Goal: Task Accomplishment & Management: Manage account settings

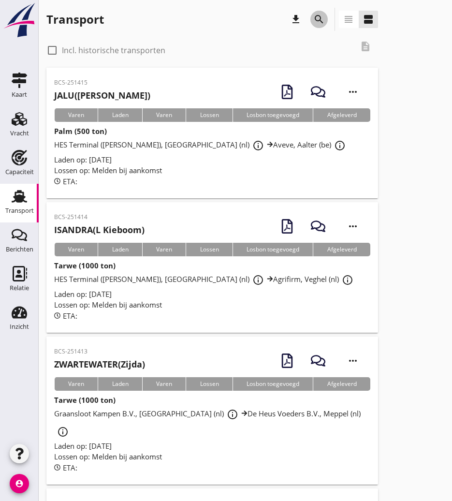
click at [321, 23] on icon "search" at bounding box center [320, 20] width 12 height 12
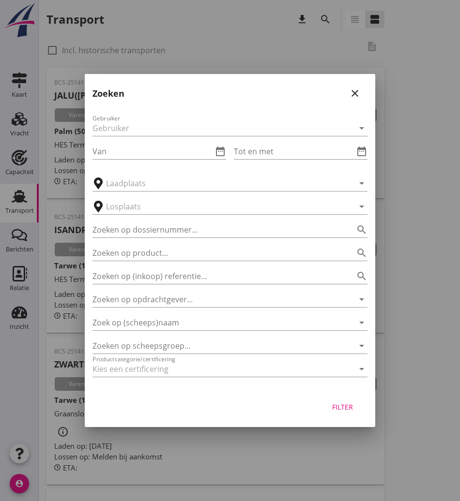
click at [153, 331] on div "Gebruiker arrow_drop_down Van date_range Tot en met date_range arrow_drop_down …" at bounding box center [230, 247] width 290 height 285
click at [157, 326] on input "Zoek op (scheeps)naam" at bounding box center [216, 322] width 248 height 15
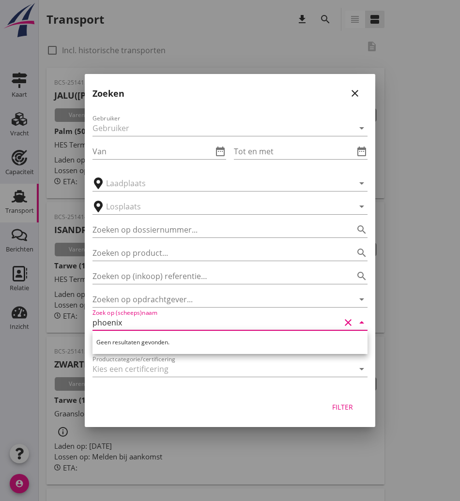
type input "phoenix"
click at [355, 88] on icon "close" at bounding box center [355, 94] width 12 height 12
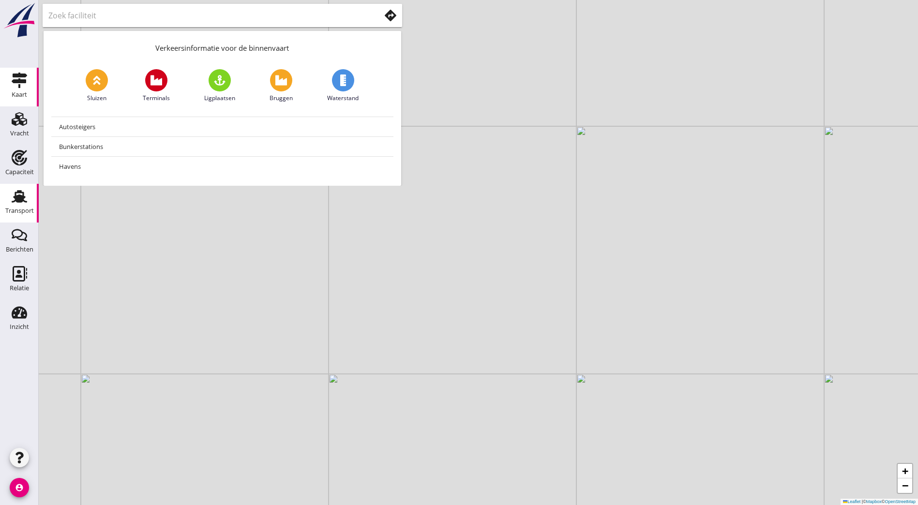
click at [16, 195] on use at bounding box center [19, 196] width 15 height 13
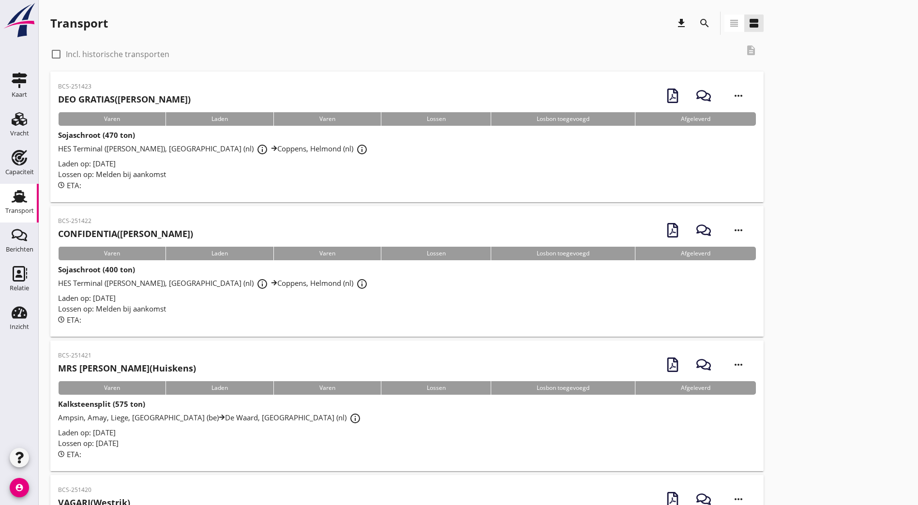
click at [699, 25] on icon "search" at bounding box center [705, 23] width 12 height 12
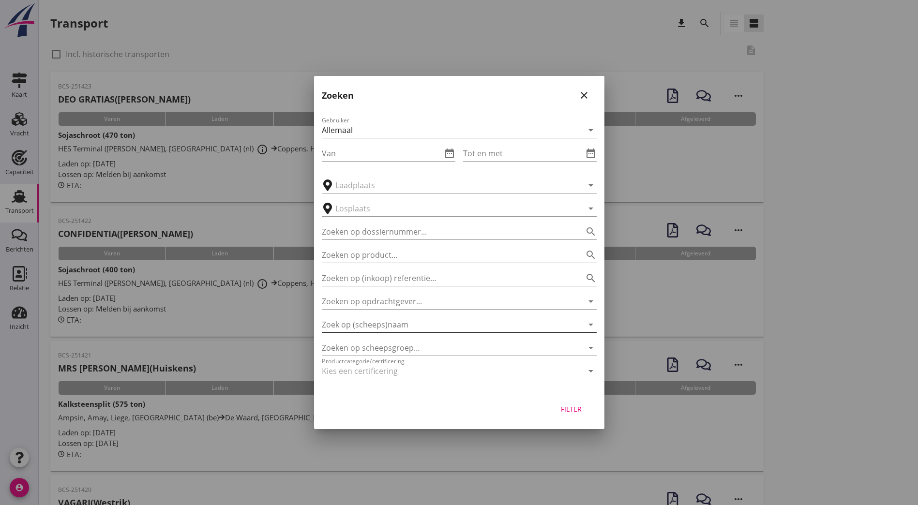
click at [417, 324] on input "Zoek op (scheeps)naam" at bounding box center [446, 324] width 248 height 15
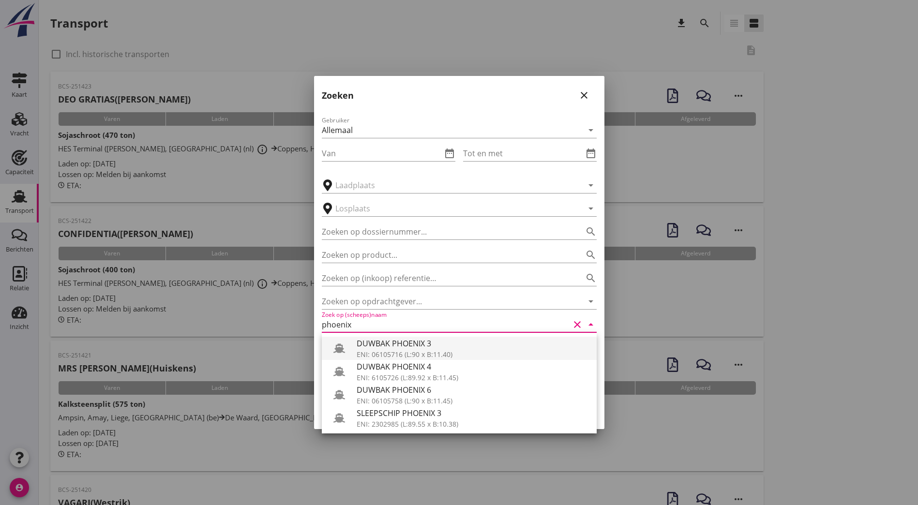
click at [449, 352] on div "ENI: 06105716 (L:90 x B:11.40)" at bounding box center [473, 354] width 232 height 10
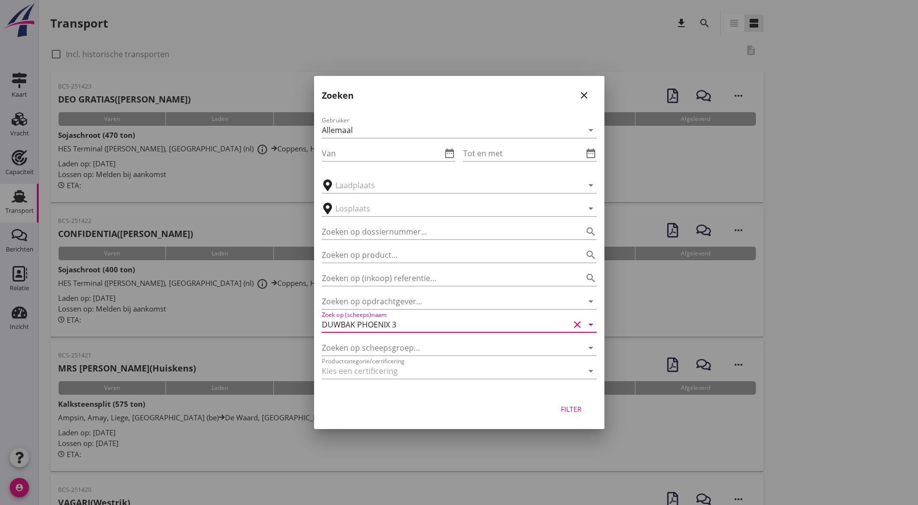
click at [562, 411] on div "Filter" at bounding box center [571, 409] width 27 height 10
type input "DUWBAK PHOENIX 3"
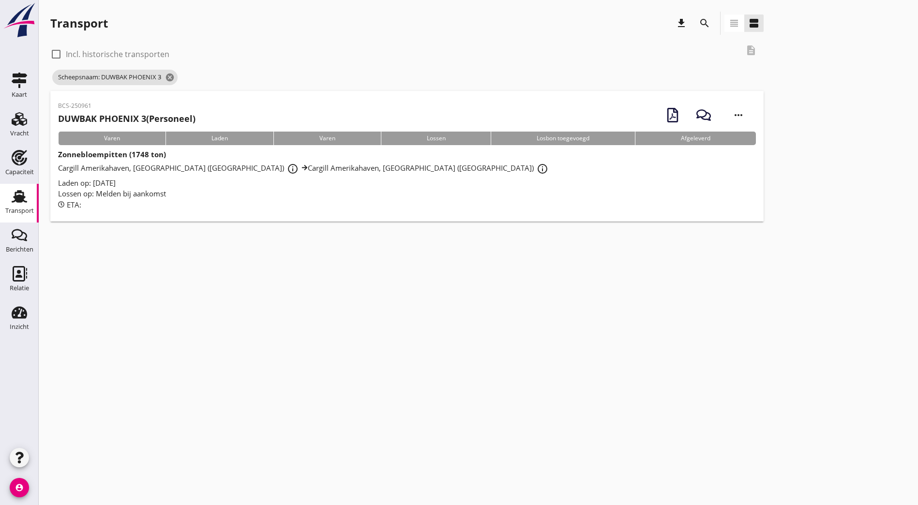
click at [128, 114] on strong "DUWBAK PHOENIX 3" at bounding box center [102, 119] width 88 height 12
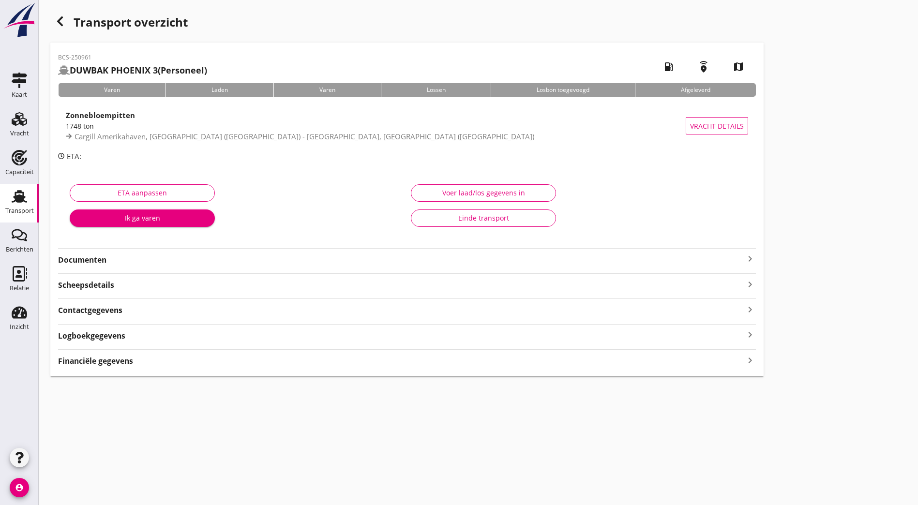
click at [148, 257] on strong "Documenten" at bounding box center [401, 260] width 686 height 11
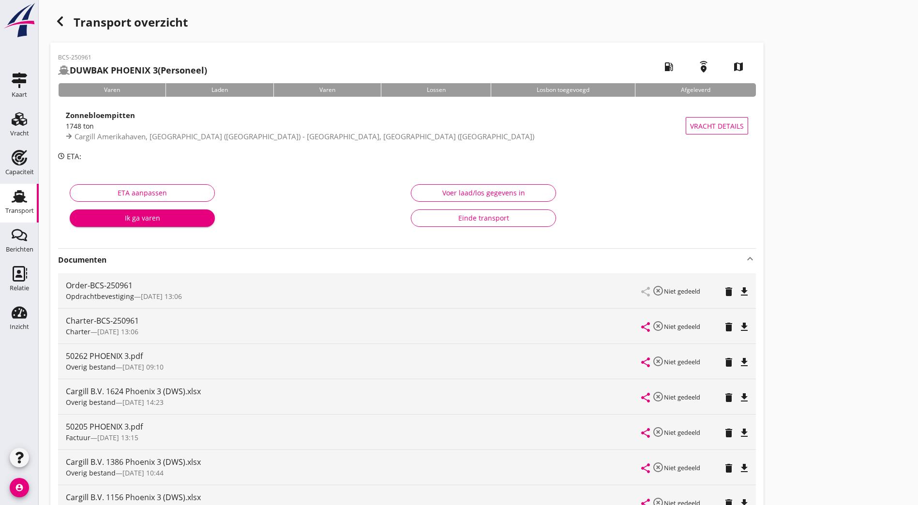
click at [738, 329] on icon "file_download" at bounding box center [744, 327] width 12 height 12
click at [738, 328] on icon "open_in_browser" at bounding box center [744, 327] width 12 height 12
drag, startPoint x: 482, startPoint y: 123, endPoint x: 471, endPoint y: 127, distance: 12.0
click at [477, 126] on div "Transport overzicht BCS-250961 DUWBAK PHOENIX 3 (Personeel) local_gas_station e…" at bounding box center [478, 331] width 879 height 663
click at [60, 17] on icon "button" at bounding box center [60, 21] width 12 height 12
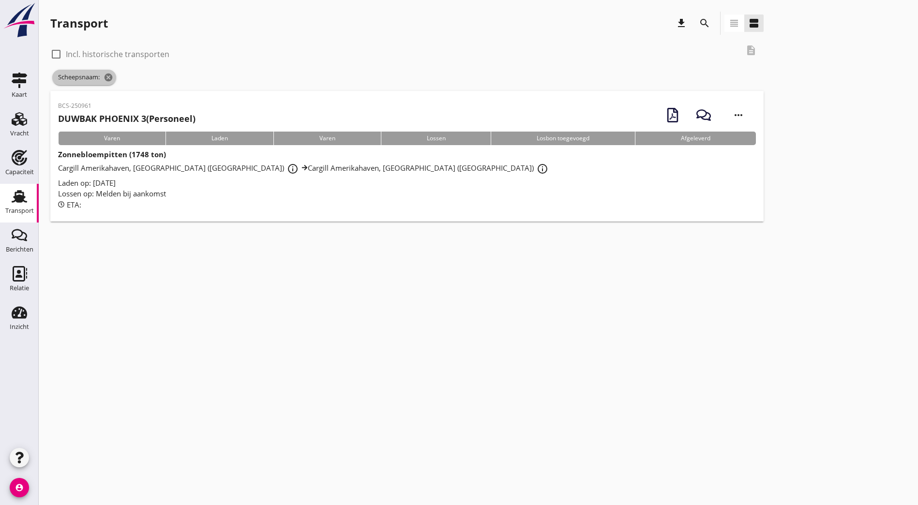
click at [104, 77] on span "Scheepsnaam: cancel" at bounding box center [84, 77] width 64 height 15
click at [110, 77] on icon "cancel" at bounding box center [109, 78] width 10 height 10
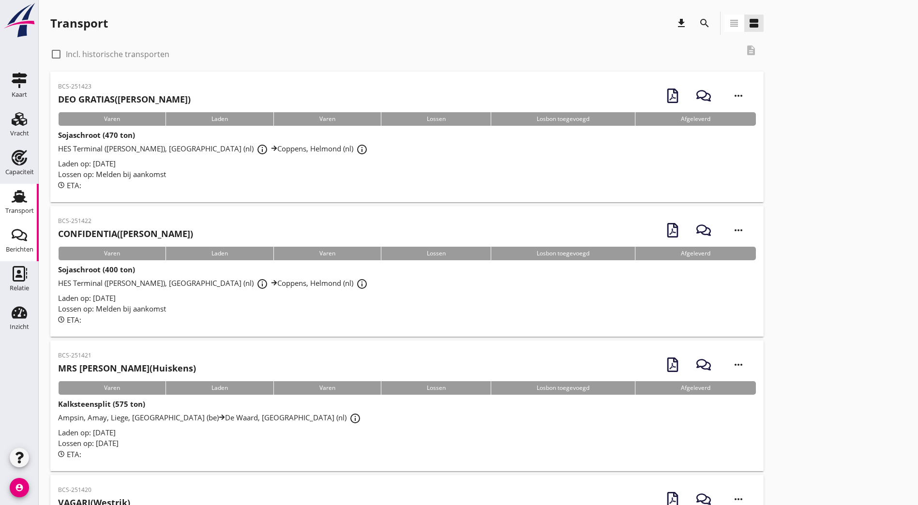
click at [20, 240] on use at bounding box center [19, 235] width 15 height 12
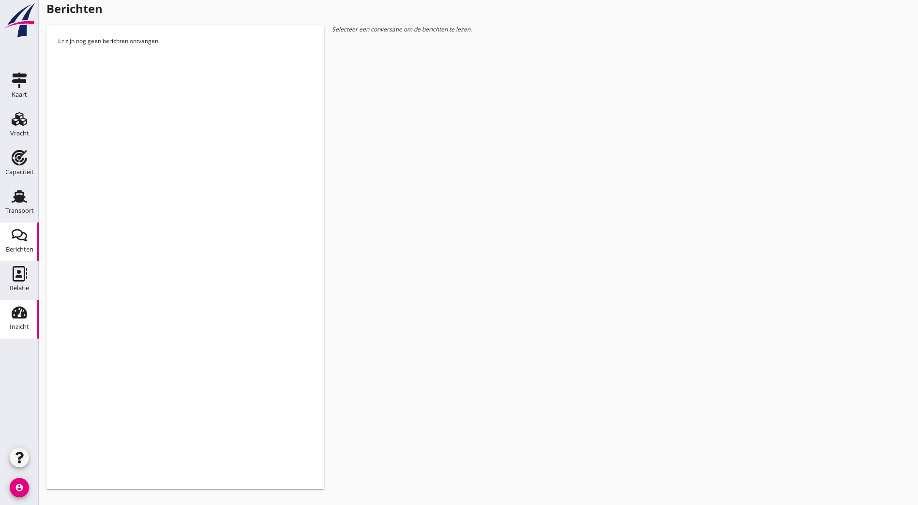
click at [23, 315] on use at bounding box center [19, 313] width 15 height 12
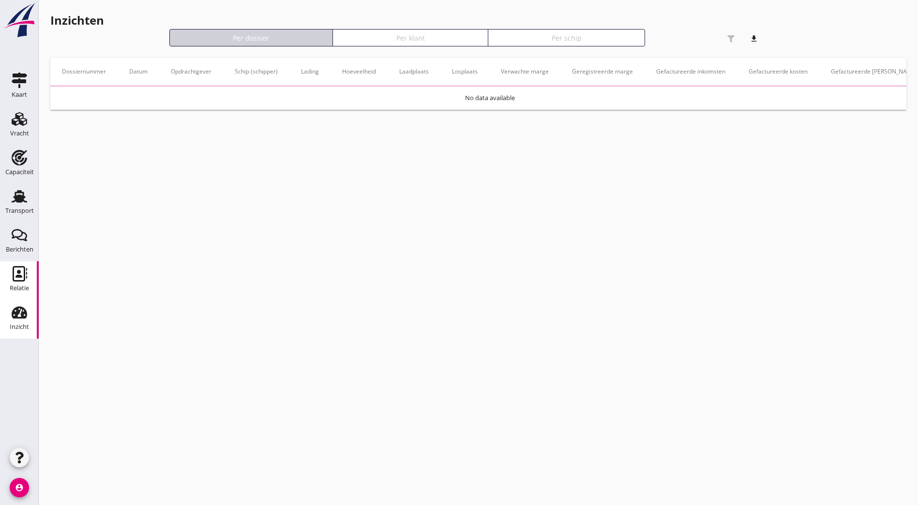
click at [15, 285] on div "Relatie" at bounding box center [19, 288] width 19 height 6
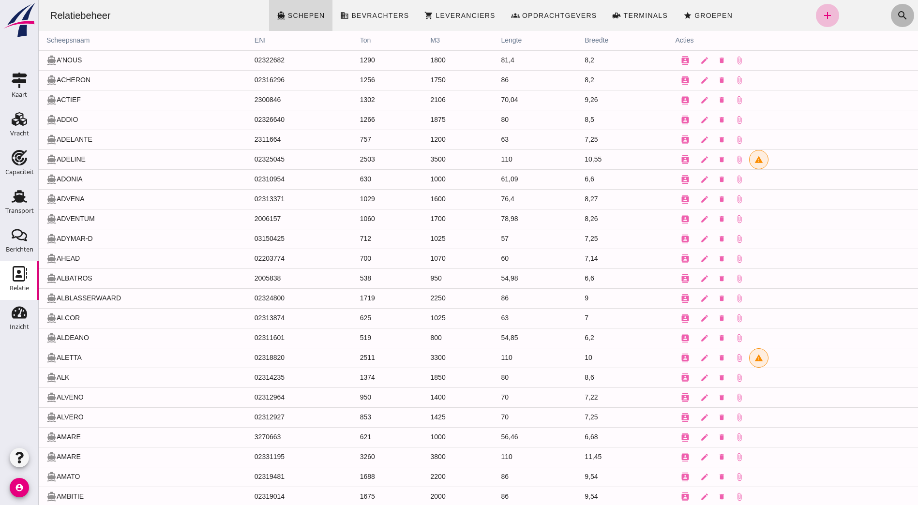
click at [899, 15] on icon "search" at bounding box center [903, 16] width 12 height 12
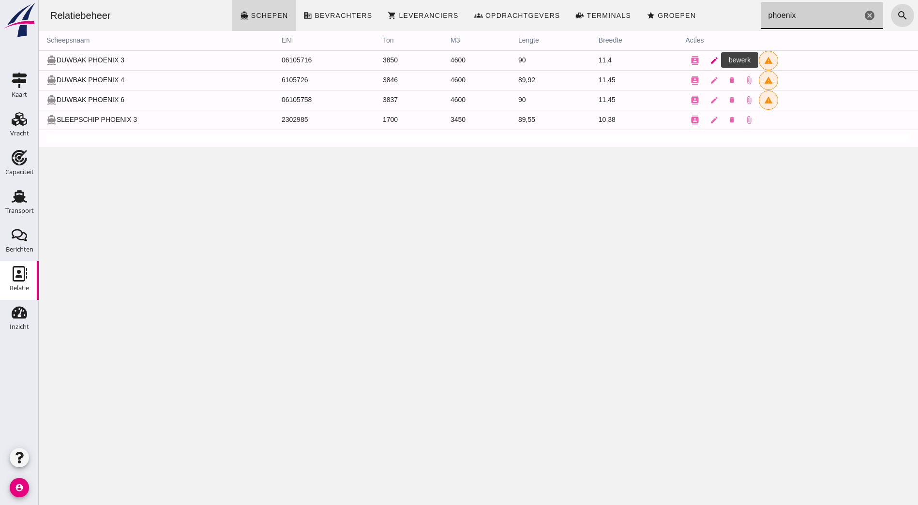
type input "phoenix"
click at [710, 59] on icon "edit" at bounding box center [714, 60] width 9 height 9
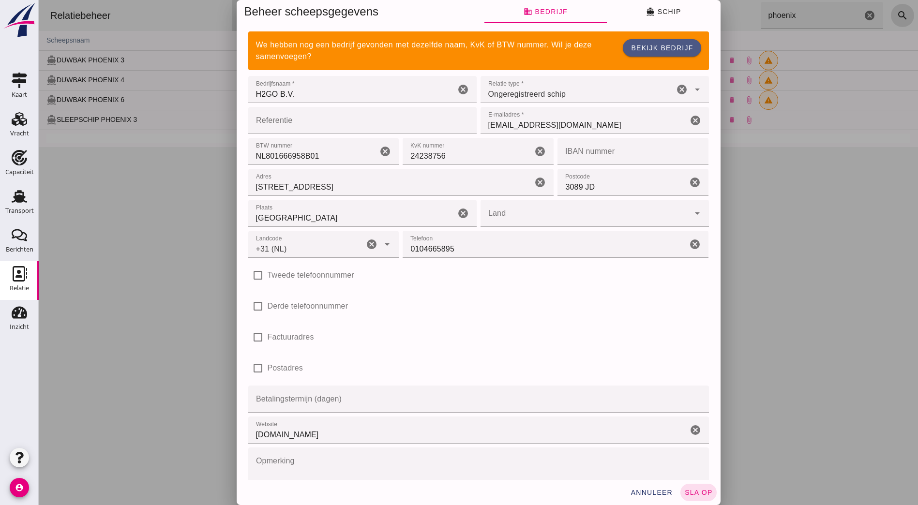
type input "+31 (NL)"
click at [652, 16] on button "directions_boat Schip" at bounding box center [664, 11] width 114 height 23
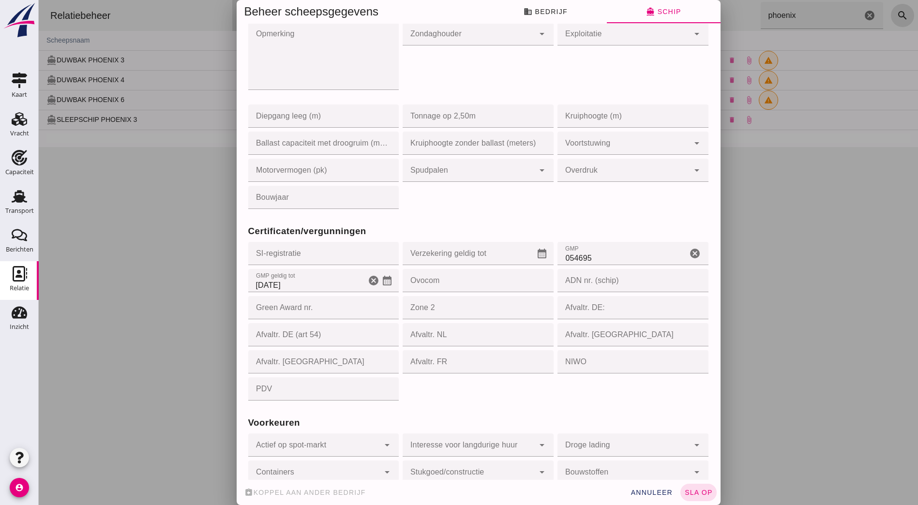
scroll to position [644, 0]
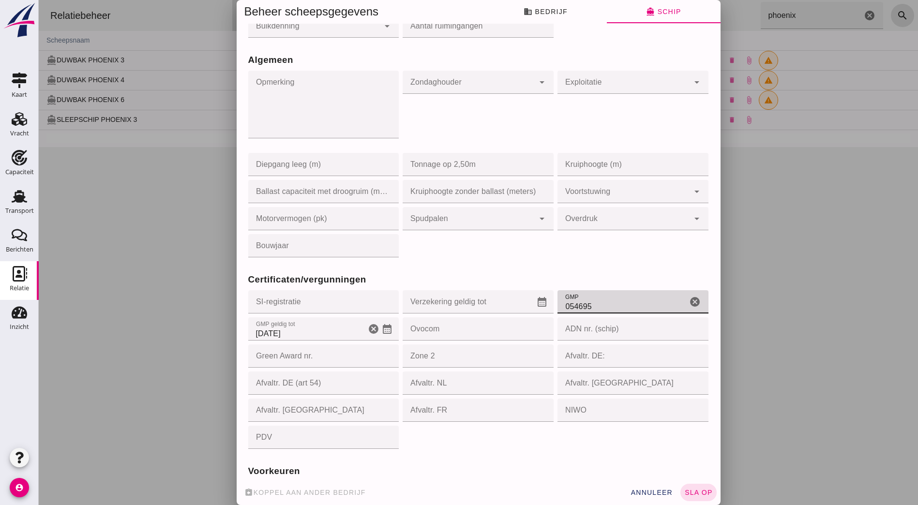
drag, startPoint x: 534, startPoint y: 302, endPoint x: 517, endPoint y: 304, distance: 17.5
click at [498, 304] on div "Certificaten/vergunningen SI-registratie SI-registratie cancel Verzekering geld…" at bounding box center [478, 355] width 465 height 192
click at [602, 305] on input "054695" at bounding box center [622, 301] width 130 height 23
type input "0"
type input "030229"
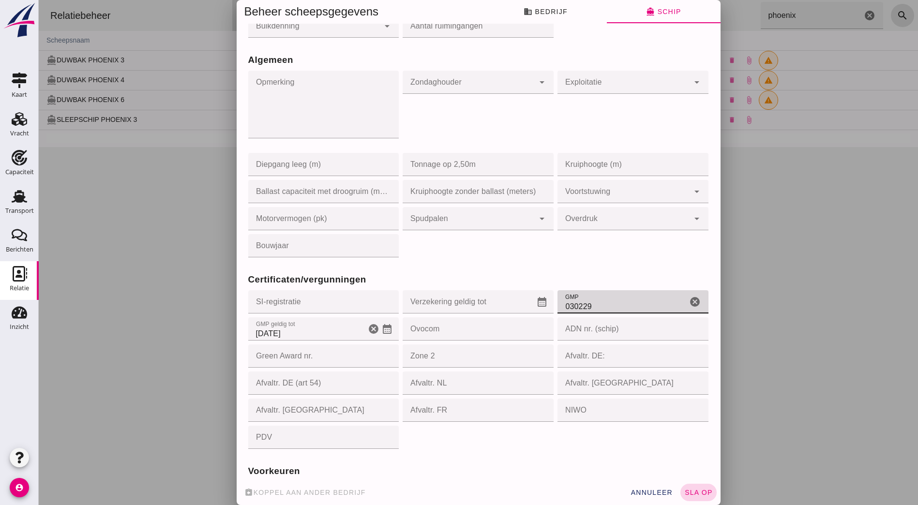
click at [690, 495] on span "sla op" at bounding box center [698, 493] width 29 height 8
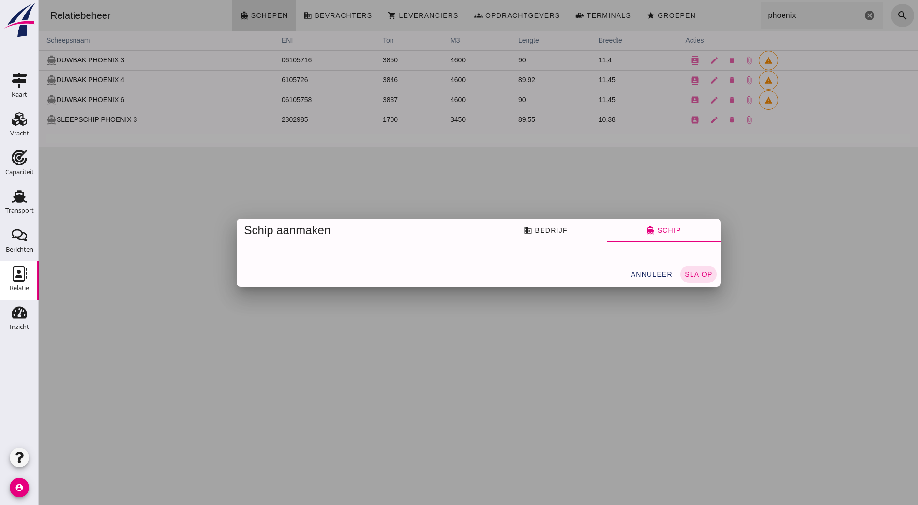
scroll to position [0, 0]
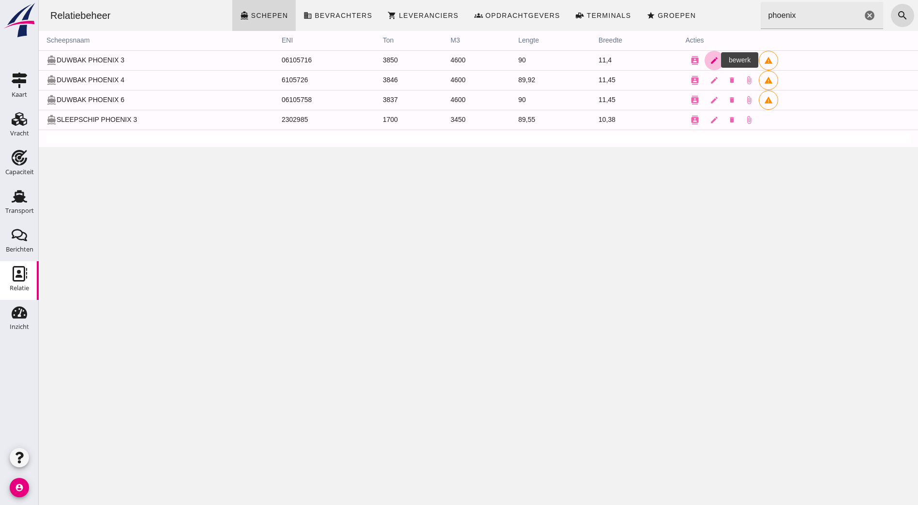
click at [710, 60] on icon "edit" at bounding box center [714, 60] width 9 height 9
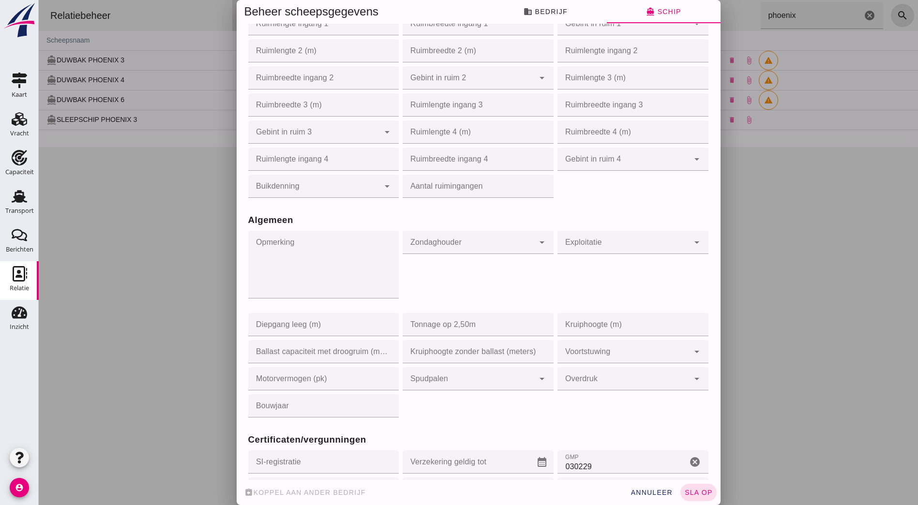
scroll to position [789, 0]
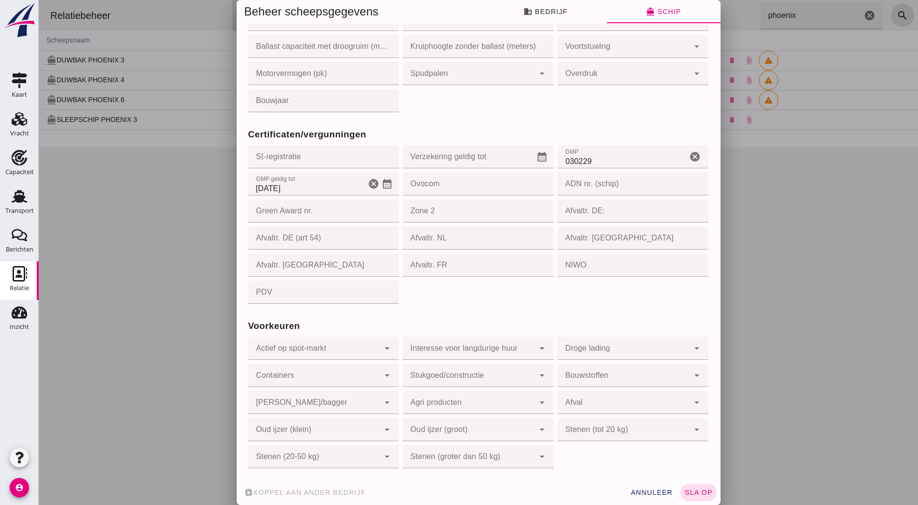
click at [270, 184] on input "12-2-2027" at bounding box center [307, 183] width 118 height 23
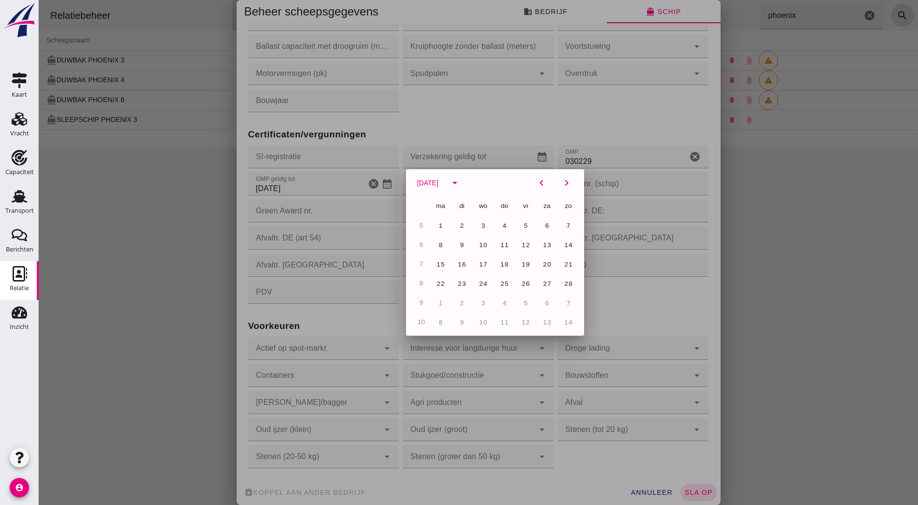
click at [318, 189] on div at bounding box center [478, 252] width 879 height 505
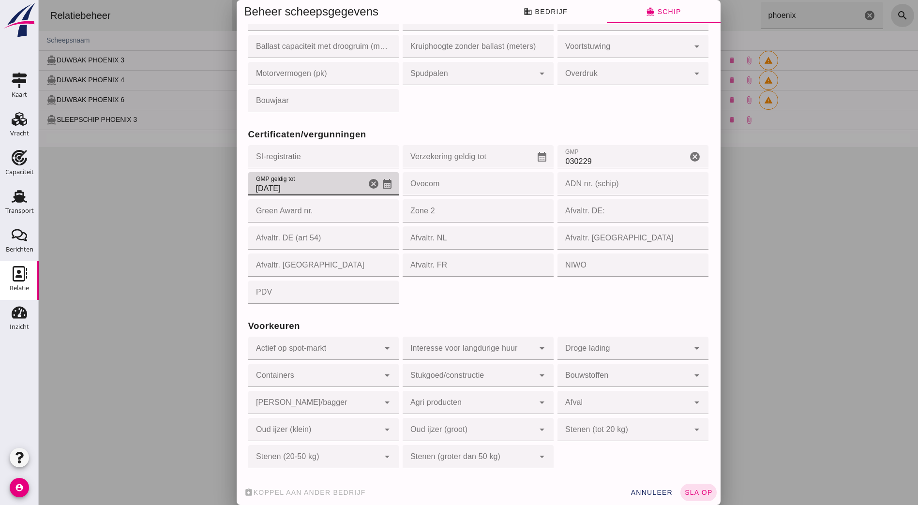
click at [345, 188] on input "12-2-2027" at bounding box center [307, 183] width 118 height 23
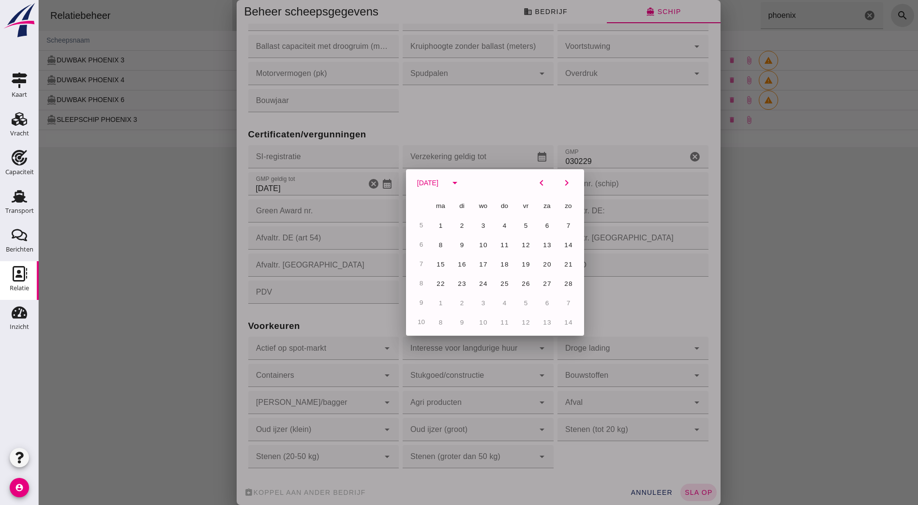
click at [360, 172] on div at bounding box center [478, 252] width 879 height 505
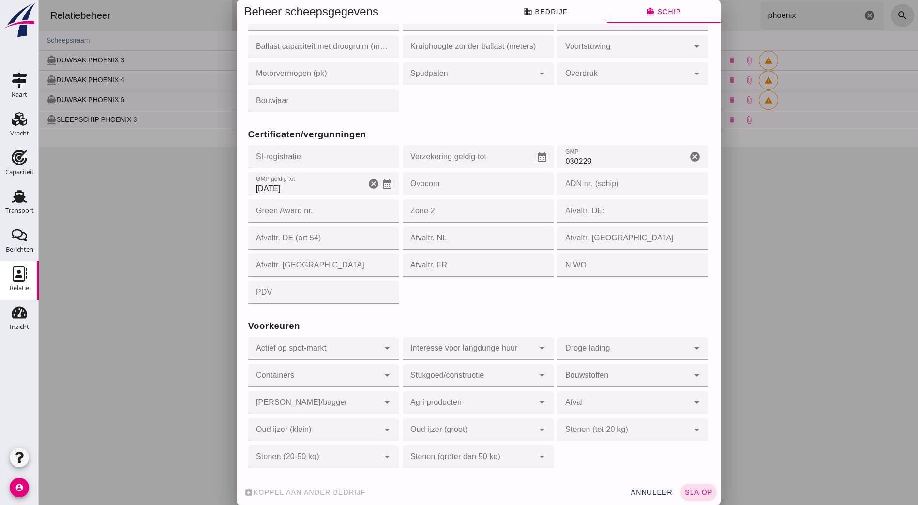
click at [386, 181] on icon "calendar_month" at bounding box center [387, 184] width 12 height 12
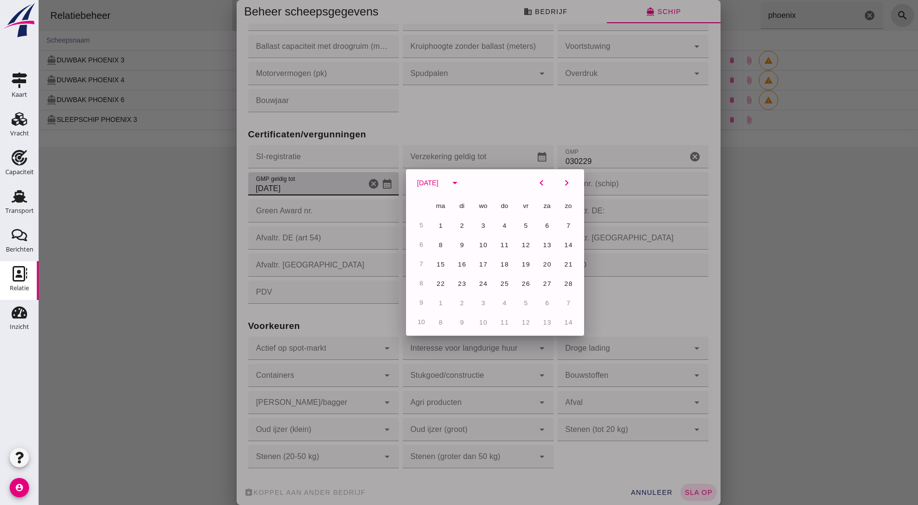
click at [383, 184] on div at bounding box center [478, 252] width 879 height 505
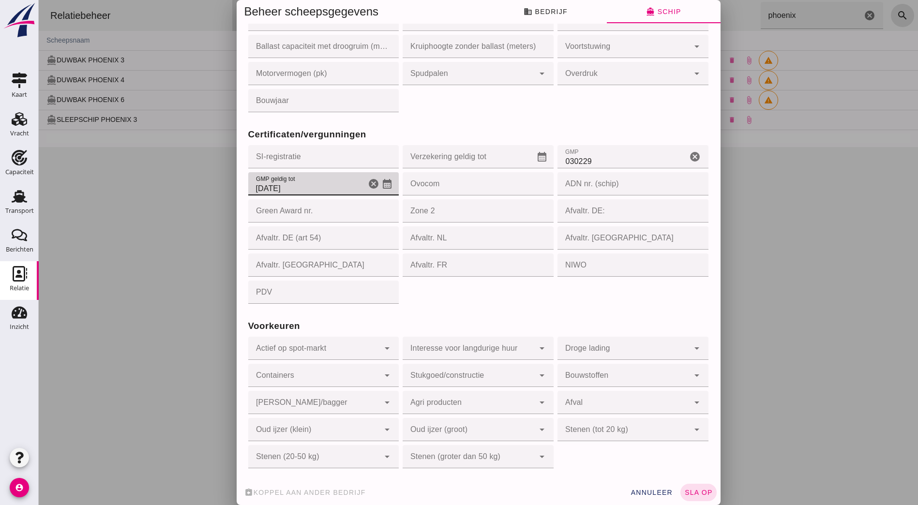
click at [382, 187] on icon "calendar_month" at bounding box center [387, 184] width 12 height 12
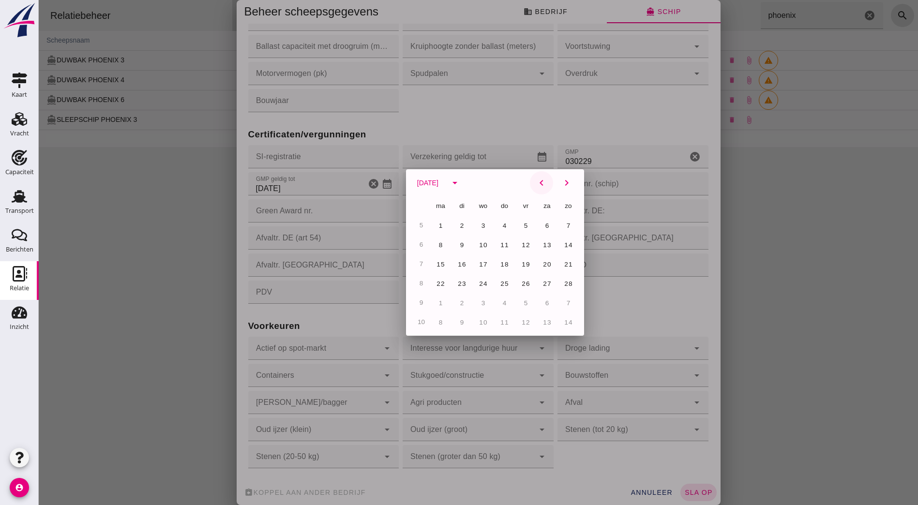
click at [538, 182] on icon "chevron_left" at bounding box center [542, 183] width 12 height 12
click at [461, 180] on icon "arrow_drop_down" at bounding box center [455, 183] width 12 height 12
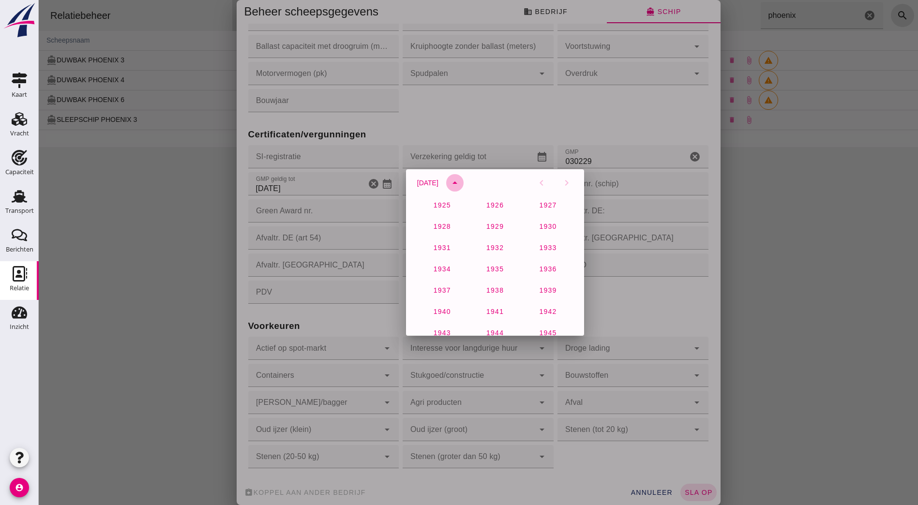
scroll to position [663, 0]
click at [438, 179] on span "januari 2027" at bounding box center [428, 183] width 22 height 8
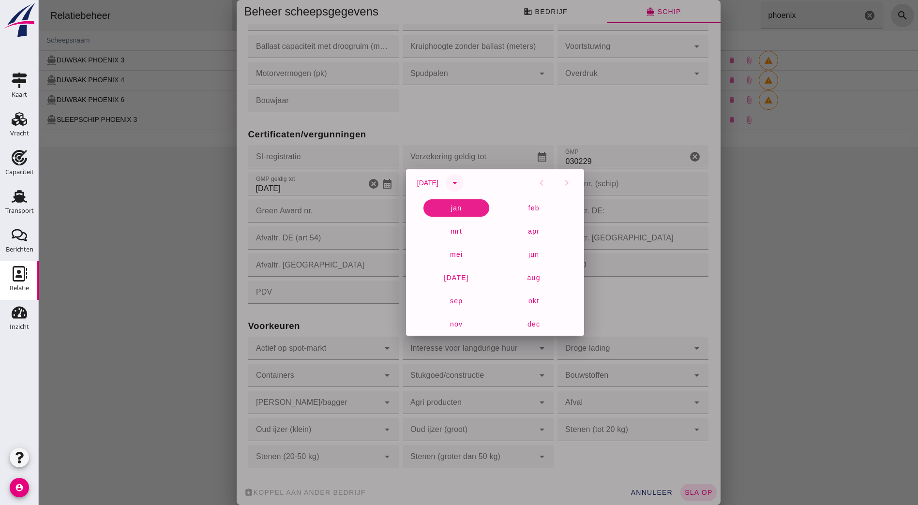
click at [461, 180] on icon "arrow_drop_down" at bounding box center [455, 183] width 12 height 12
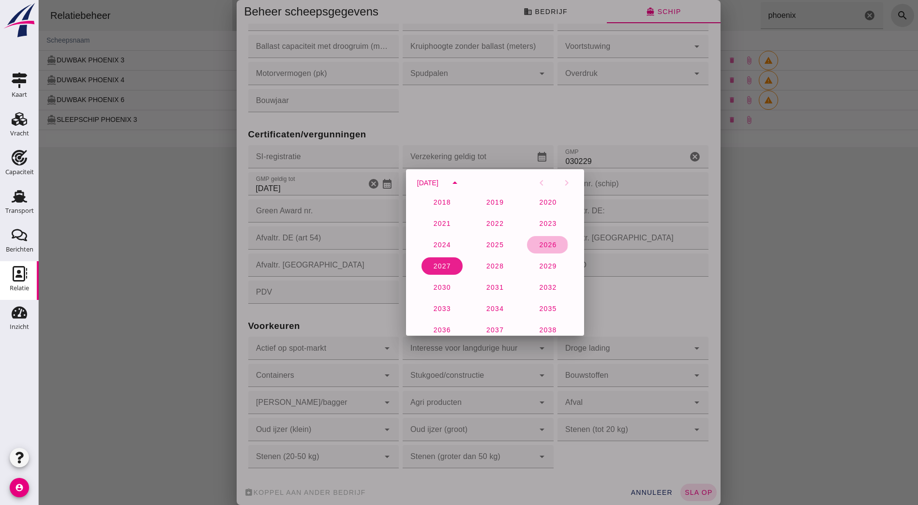
click at [539, 245] on span "2026" at bounding box center [548, 245] width 18 height 8
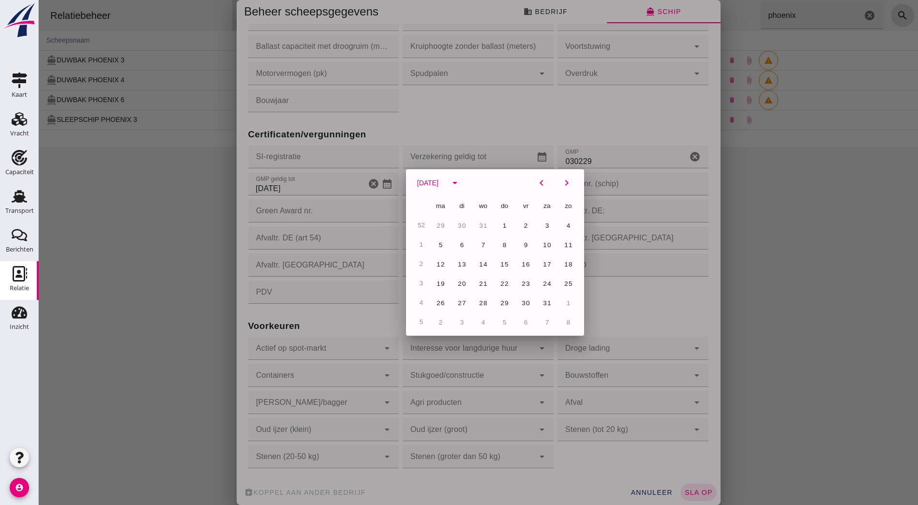
click at [663, 136] on div at bounding box center [478, 252] width 879 height 505
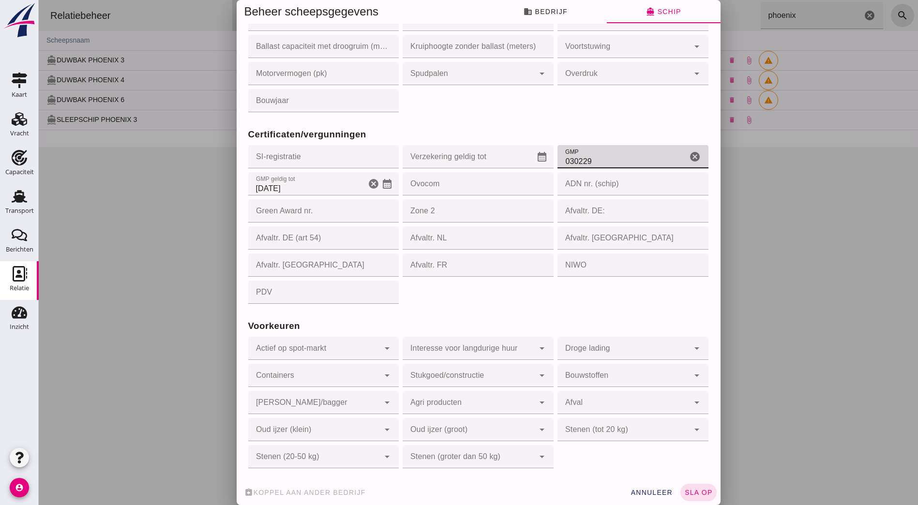
drag, startPoint x: 593, startPoint y: 164, endPoint x: 476, endPoint y: 139, distance: 120.1
click at [473, 138] on div "Certificaten/vergunningen SI-registratie SI-registratie cancel Verzekering geld…" at bounding box center [478, 210] width 465 height 192
type input "062357"
click at [627, 119] on div "Certificaten/vergunningen SI-registratie SI-registratie cancel Verzekering geld…" at bounding box center [478, 210] width 465 height 192
click at [709, 496] on button "sla op" at bounding box center [698, 492] width 36 height 17
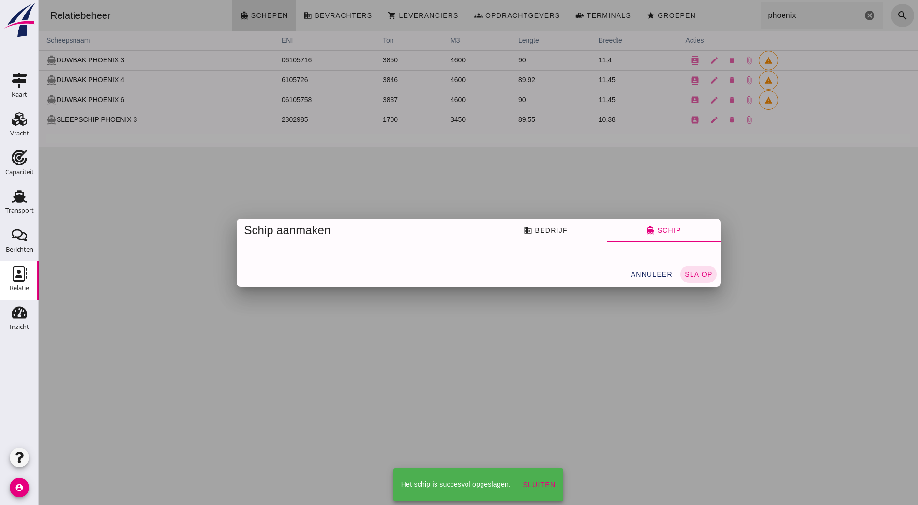
scroll to position [0, 0]
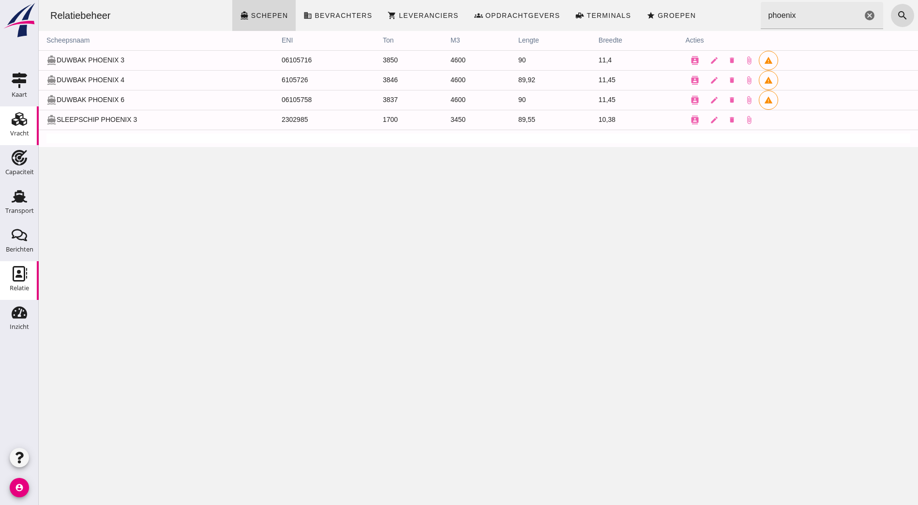
click at [23, 125] on use at bounding box center [19, 119] width 15 height 14
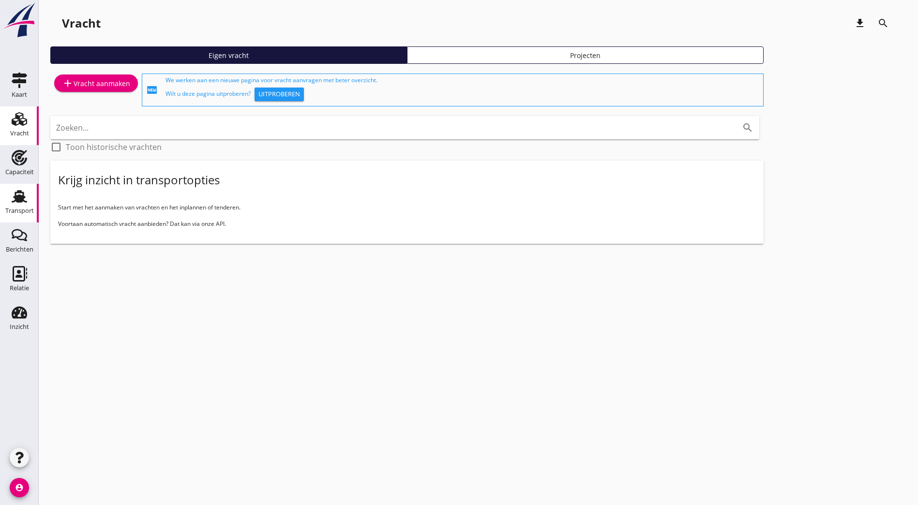
click at [10, 192] on div "Transport" at bounding box center [19, 196] width 23 height 15
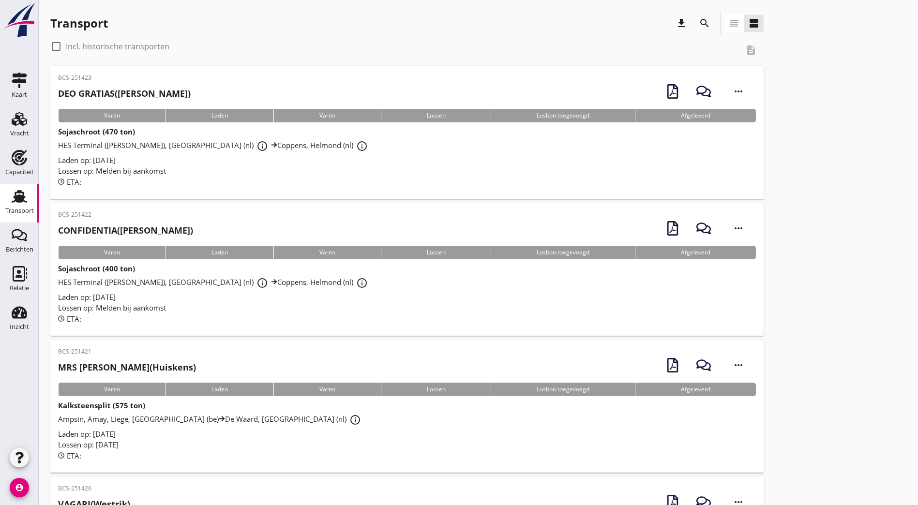
drag, startPoint x: 432, startPoint y: 17, endPoint x: 419, endPoint y: 22, distance: 13.3
click at [431, 18] on div "Transport download search view_headline view_agenda" at bounding box center [406, 23] width 713 height 23
click at [699, 22] on icon "search" at bounding box center [705, 23] width 12 height 12
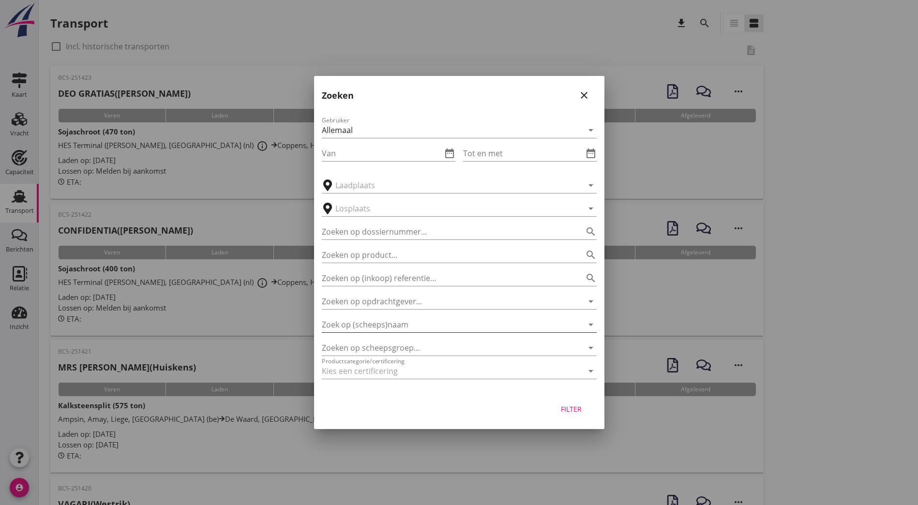
click at [409, 322] on input "Zoek op (scheeps)naam" at bounding box center [446, 324] width 248 height 15
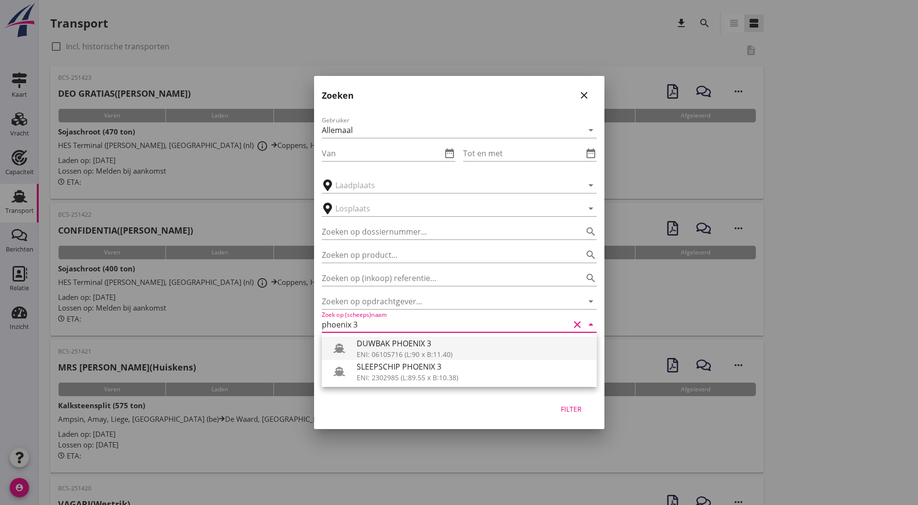
click at [432, 346] on div "DUWBAK PHOENIX 3" at bounding box center [473, 344] width 232 height 12
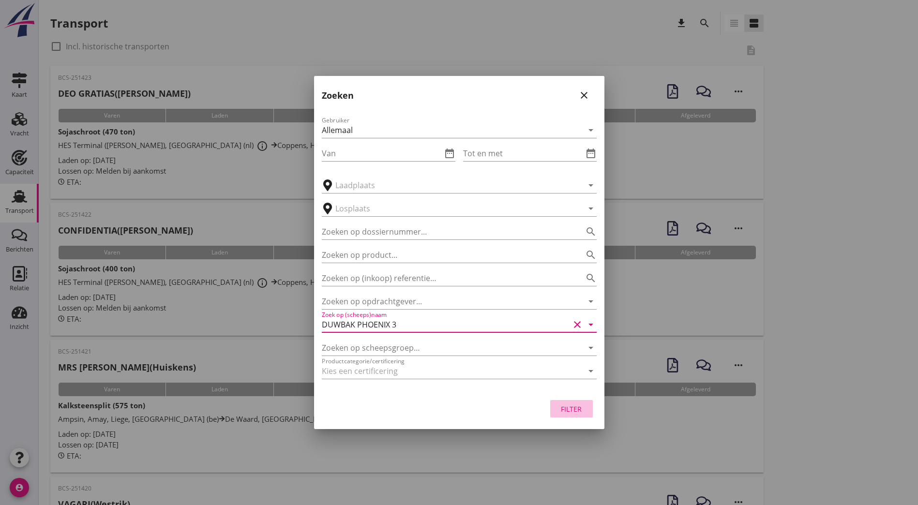
click at [580, 414] on button "Filter" at bounding box center [571, 408] width 43 height 17
type input "DUWBAK PHOENIX 3"
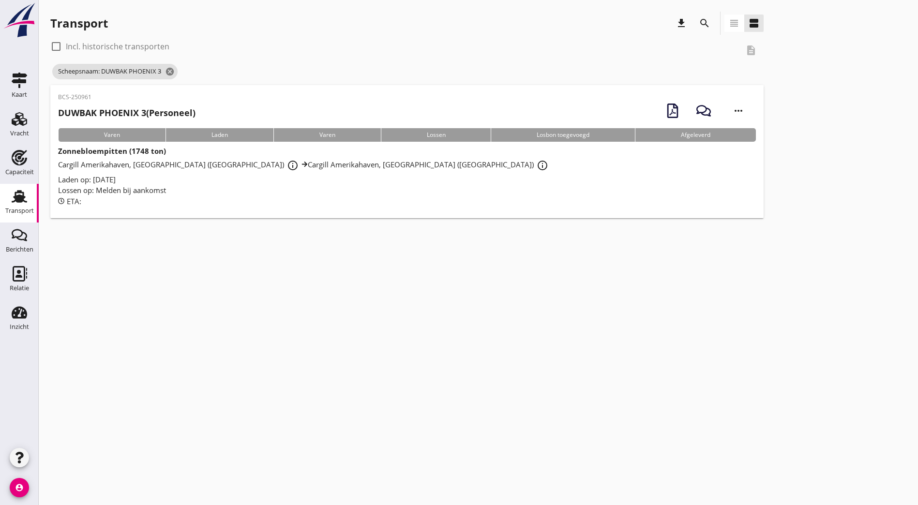
click at [268, 108] on div "BCS-250961 DUWBAK PHOENIX 3 (Personeel) more_horiz" at bounding box center [407, 110] width 698 height 35
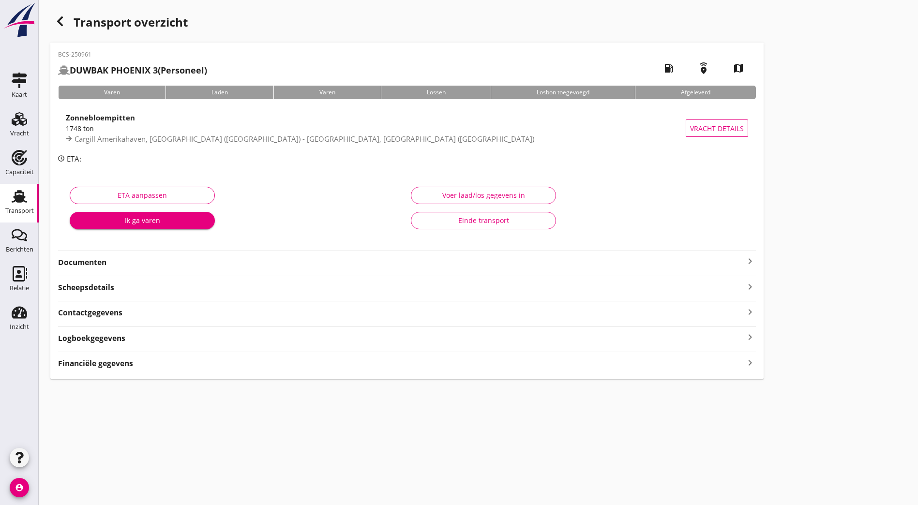
click at [138, 261] on strong "Documenten" at bounding box center [401, 262] width 686 height 11
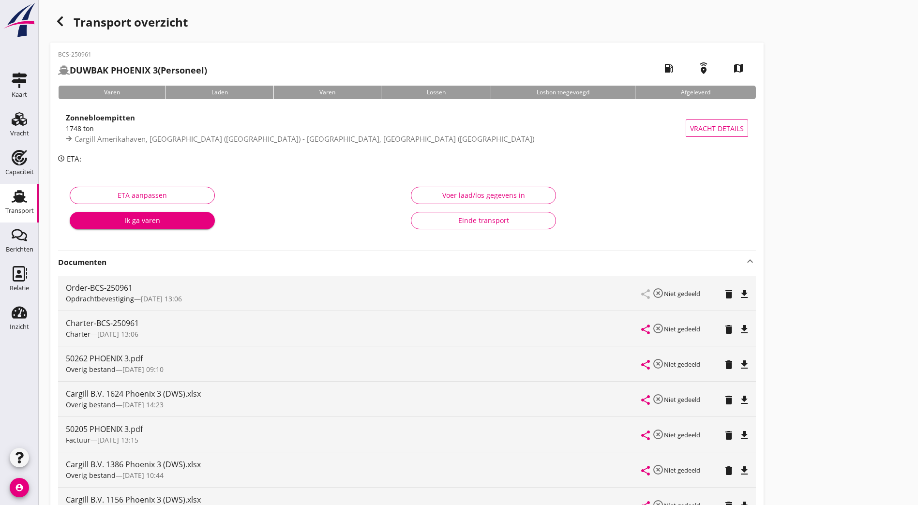
click at [138, 261] on strong "Documenten" at bounding box center [401, 262] width 686 height 11
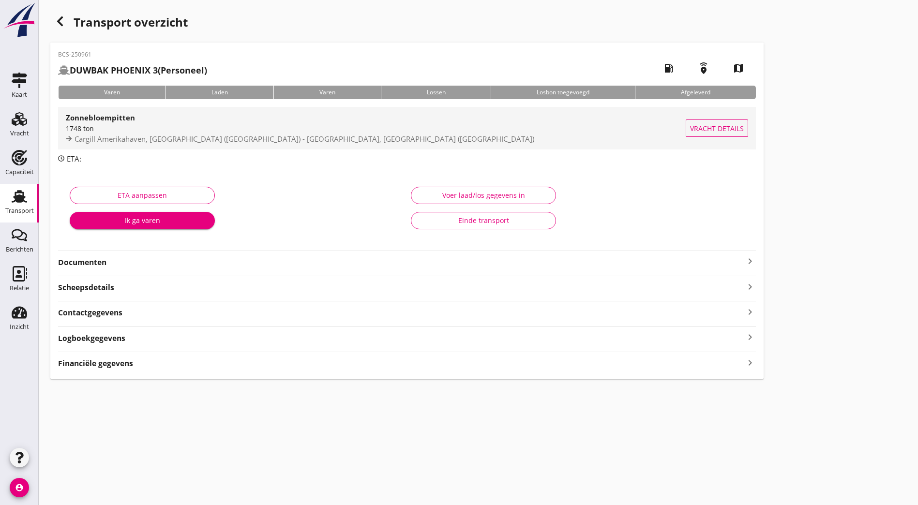
click at [199, 129] on div "1748 ton" at bounding box center [376, 128] width 620 height 10
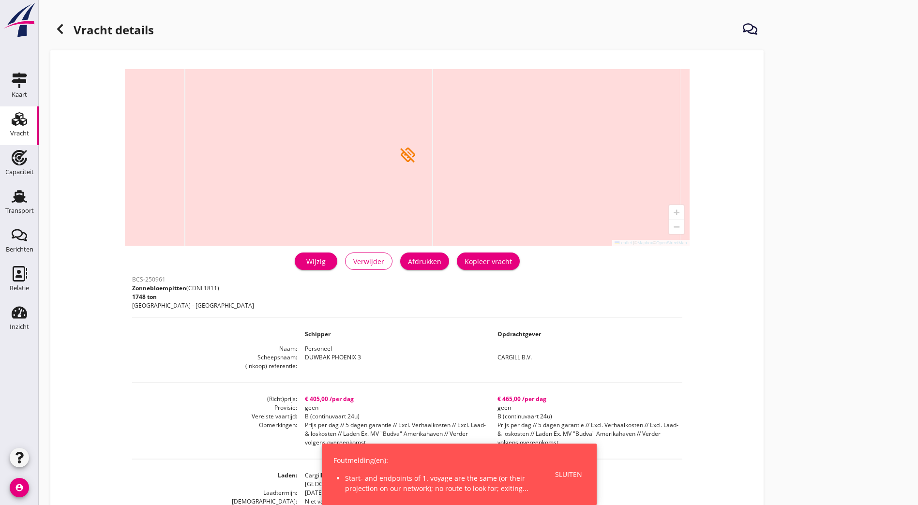
click at [570, 471] on div "Sluiten" at bounding box center [568, 474] width 27 height 10
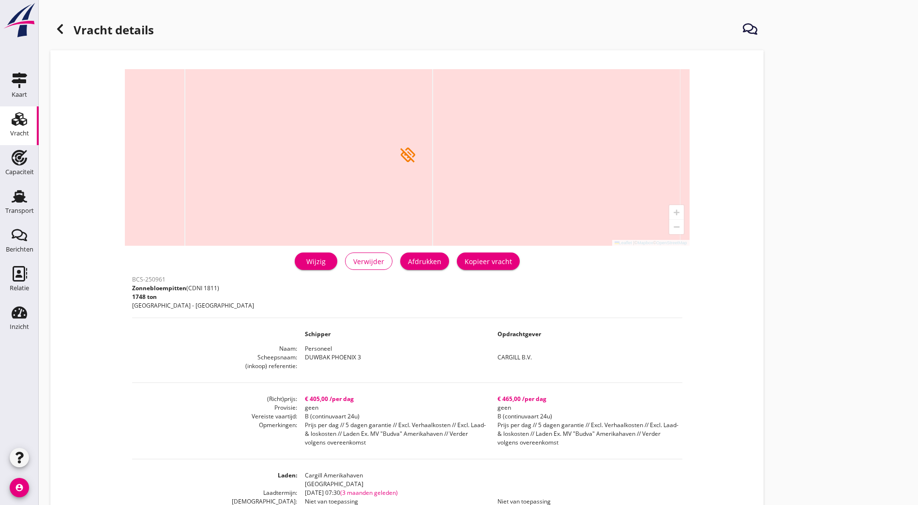
click at [302, 261] on div "Wijzig" at bounding box center [315, 261] width 27 height 10
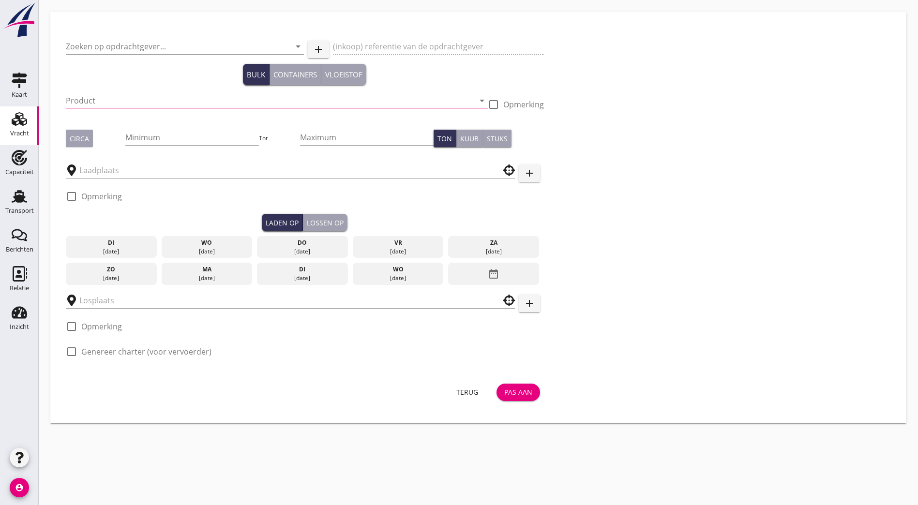
type input "CARGILL B.V."
type input "Zonnebloempitten (1811)"
type input "1748"
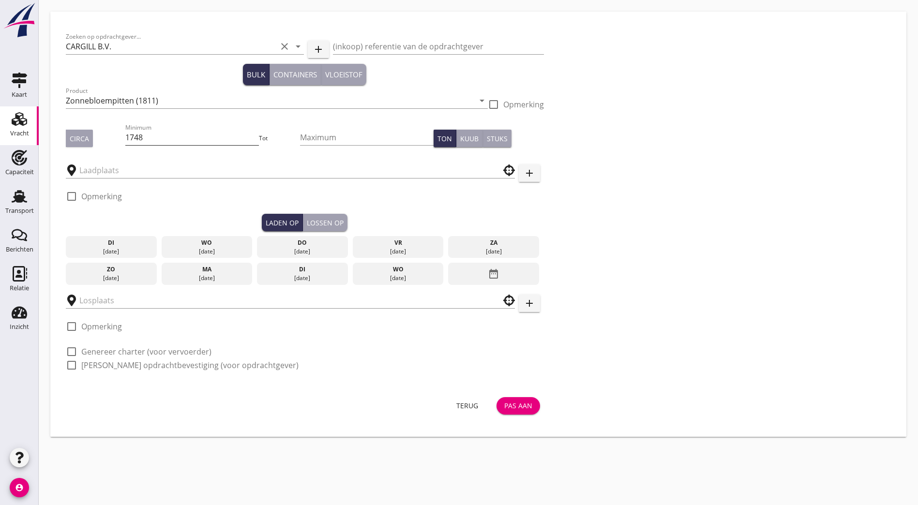
type input "Cargill Amerikahaven"
checkbox input "true"
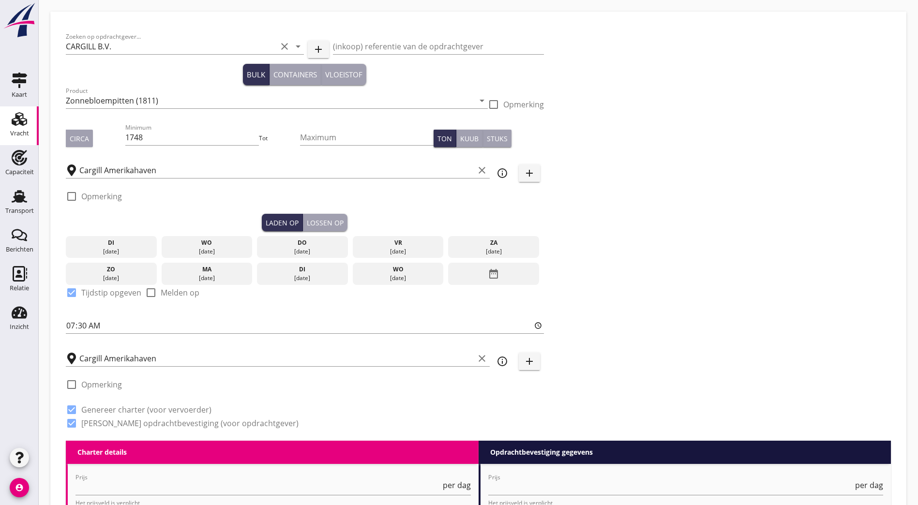
type input "405"
type textarea "Prijs per dag // 5 dagen garantie // Excl. Verhaalkosten // Excl. Laad- & losko…"
radio input "false"
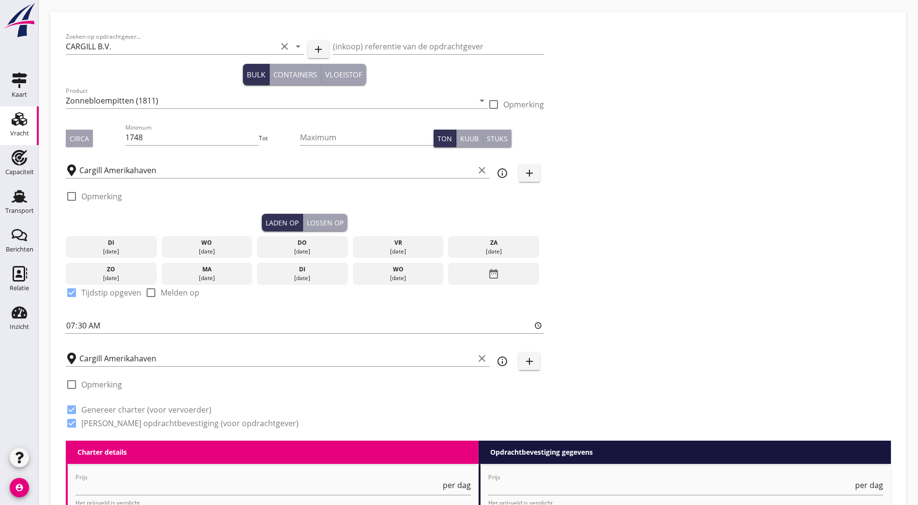
checkbox input "true"
type input "465"
type textarea "Prijs per dag // 5 dagen garantie // Excl. Verhaalkosten // Excl. Laad- & losko…"
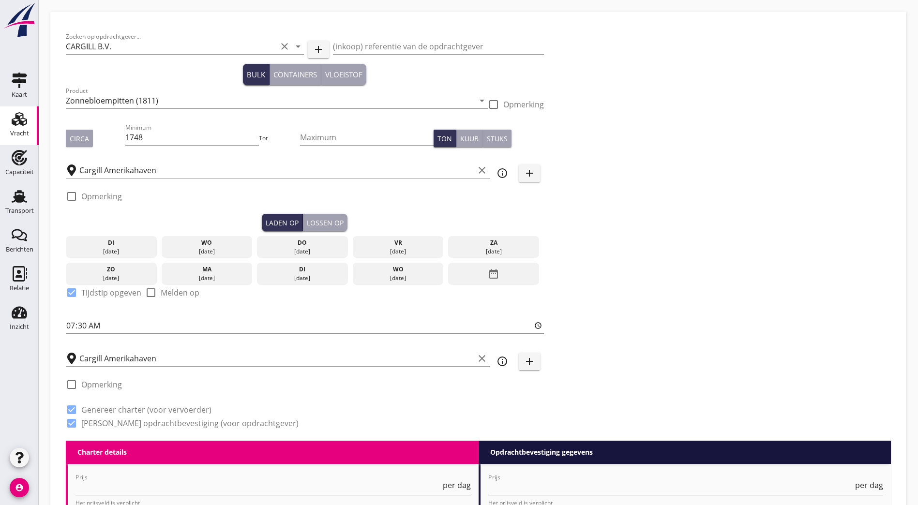
type textarea "Prijs per dag // 5 dagen garantie // Excl. Verhaalkosten // Excl. Laad- & losko…"
radio input "false"
checkbox input "true"
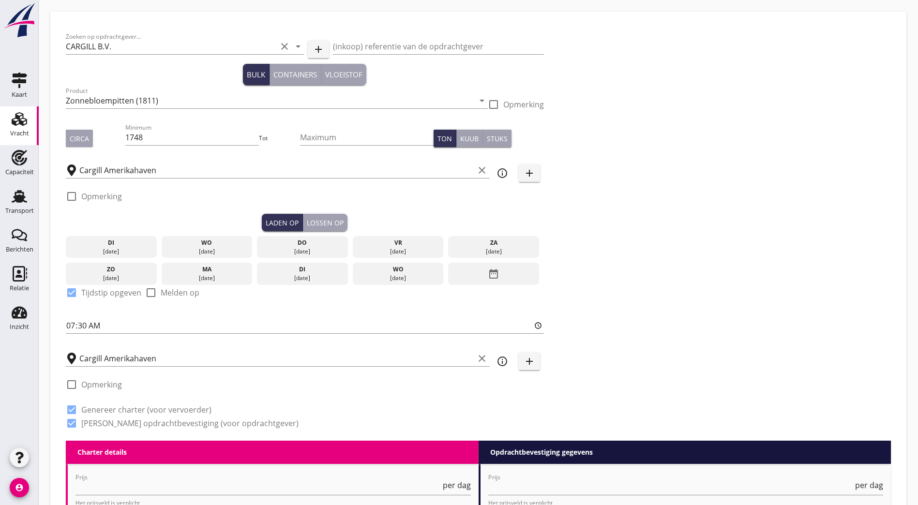
checkbox input "true"
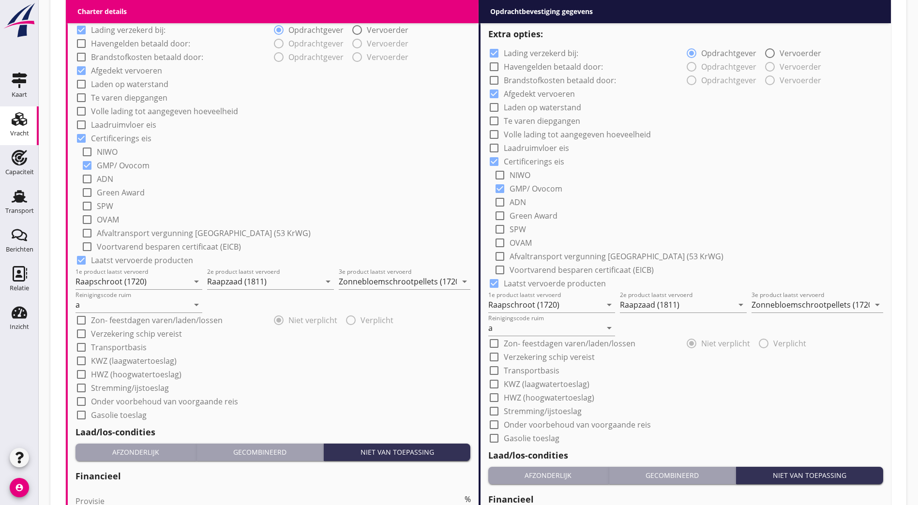
scroll to position [907, 0]
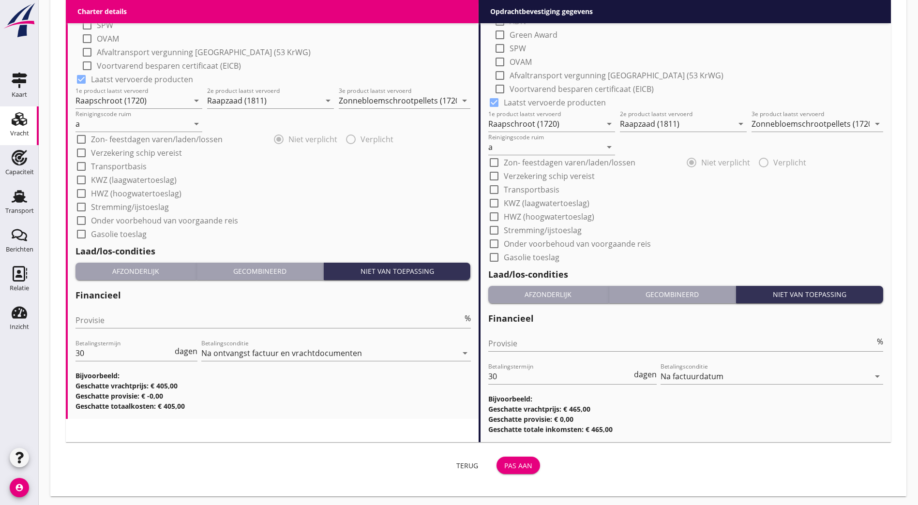
click at [504, 462] on div "Pas aan" at bounding box center [518, 466] width 28 height 10
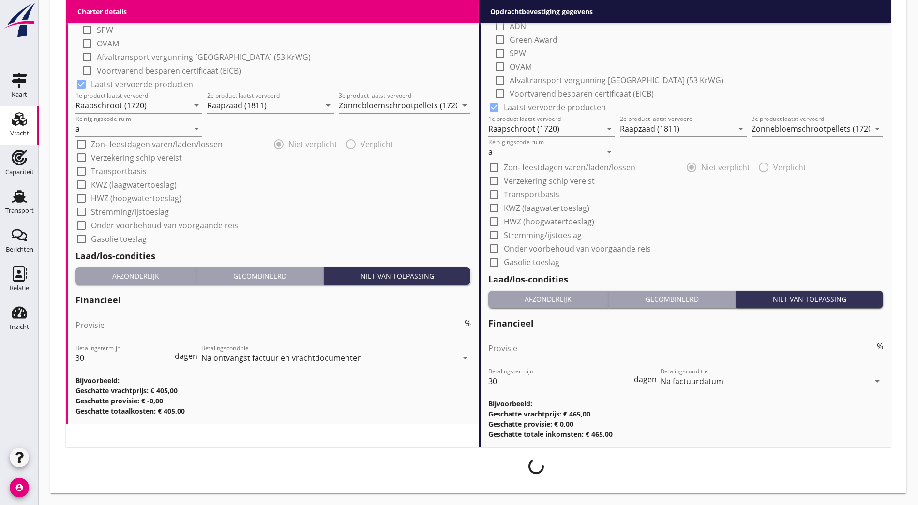
scroll to position [899, 0]
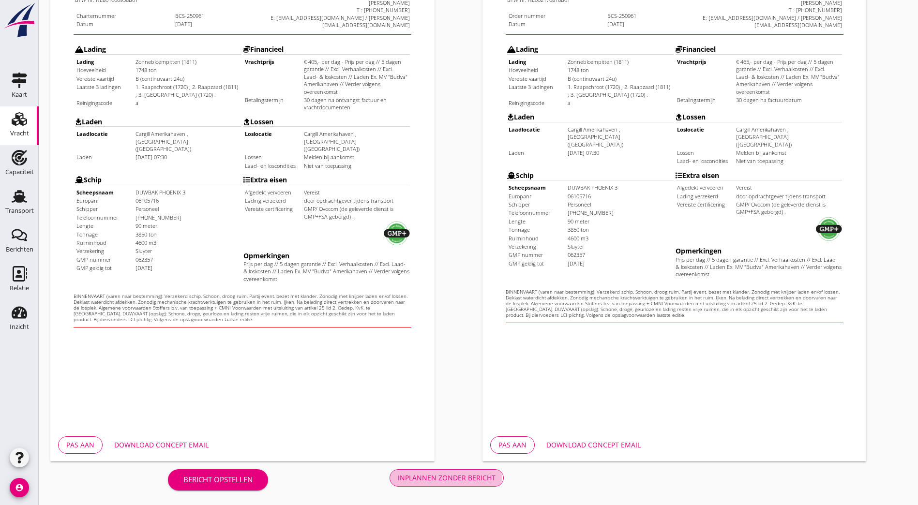
click at [398, 474] on div "Inplannen zonder bericht" at bounding box center [447, 478] width 98 height 10
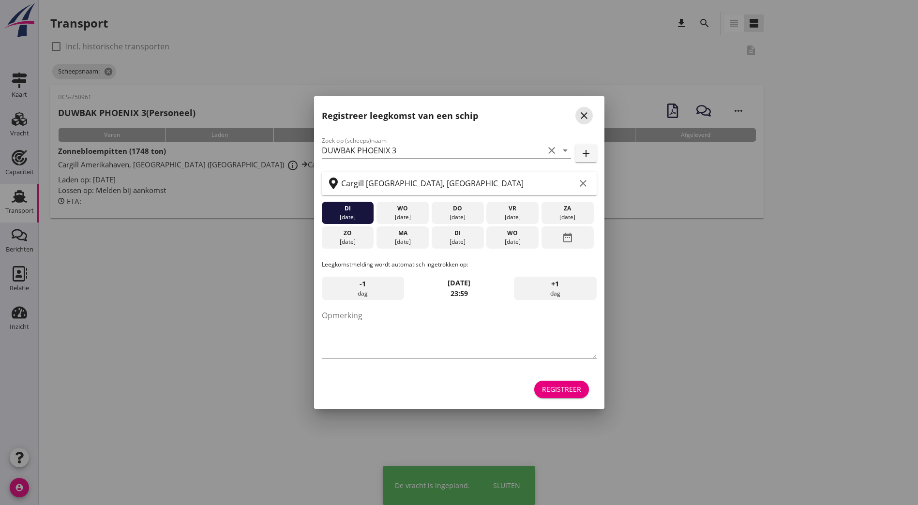
click at [586, 112] on icon "close" at bounding box center [584, 116] width 12 height 12
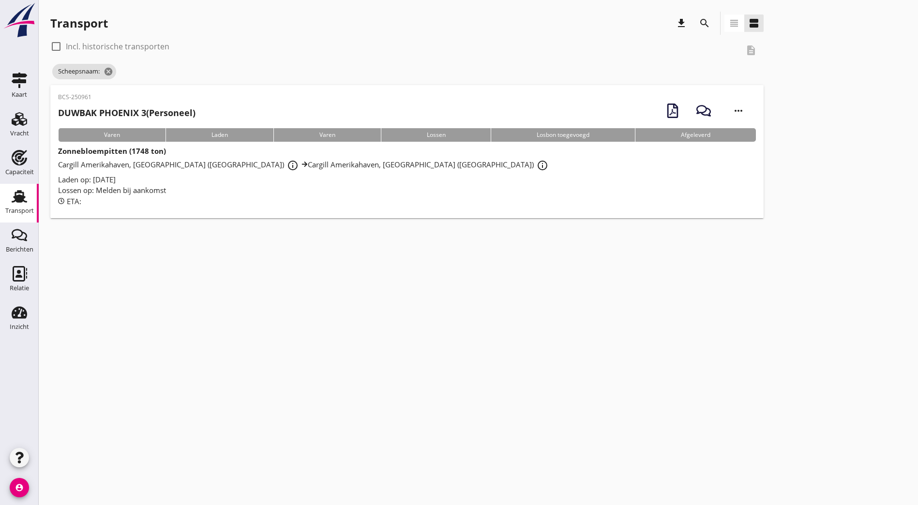
click at [193, 190] on div "Lossen op: Melden bij aankomst" at bounding box center [407, 190] width 698 height 11
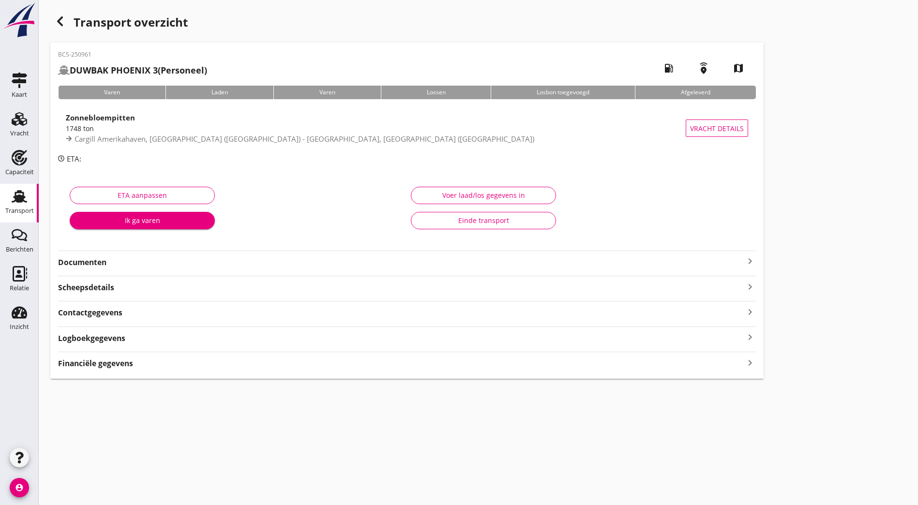
click at [157, 266] on strong "Documenten" at bounding box center [401, 262] width 686 height 11
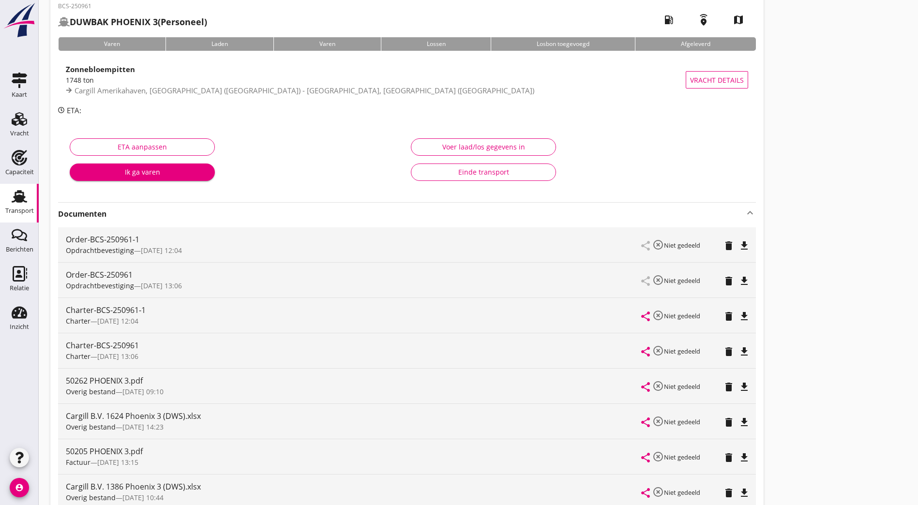
scroll to position [97, 0]
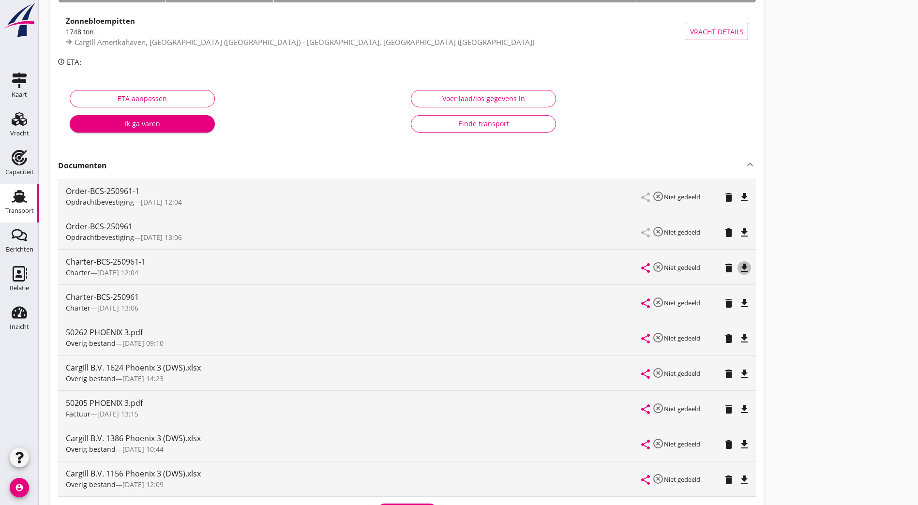
click at [738, 265] on icon "file_download" at bounding box center [744, 268] width 12 height 12
